Goal: Information Seeking & Learning: Learn about a topic

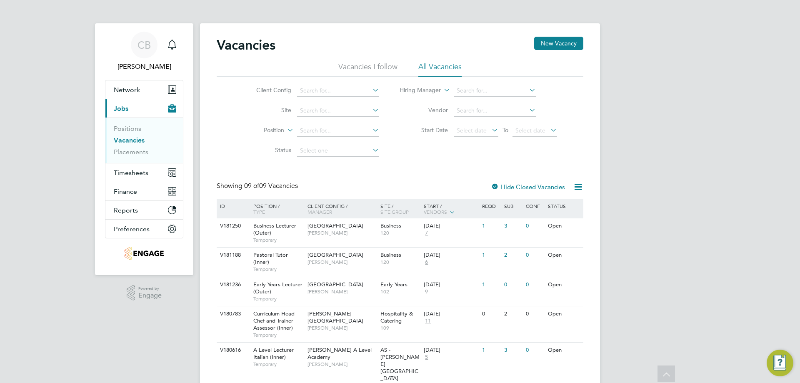
scroll to position [83, 0]
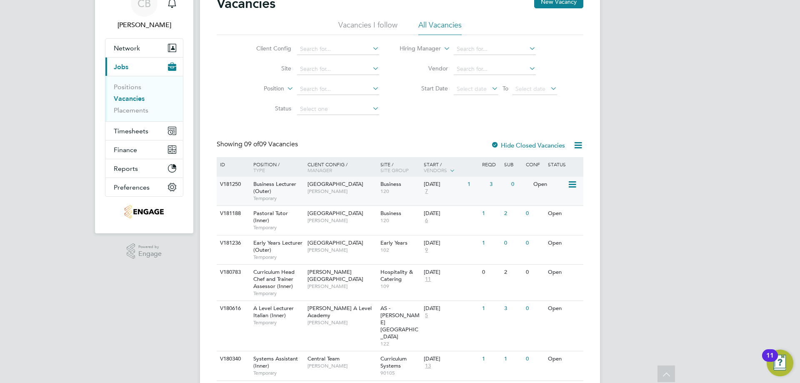
click at [355, 186] on span "[GEOGRAPHIC_DATA]" at bounding box center [335, 183] width 56 height 7
